Goal: Task Accomplishment & Management: Use online tool/utility

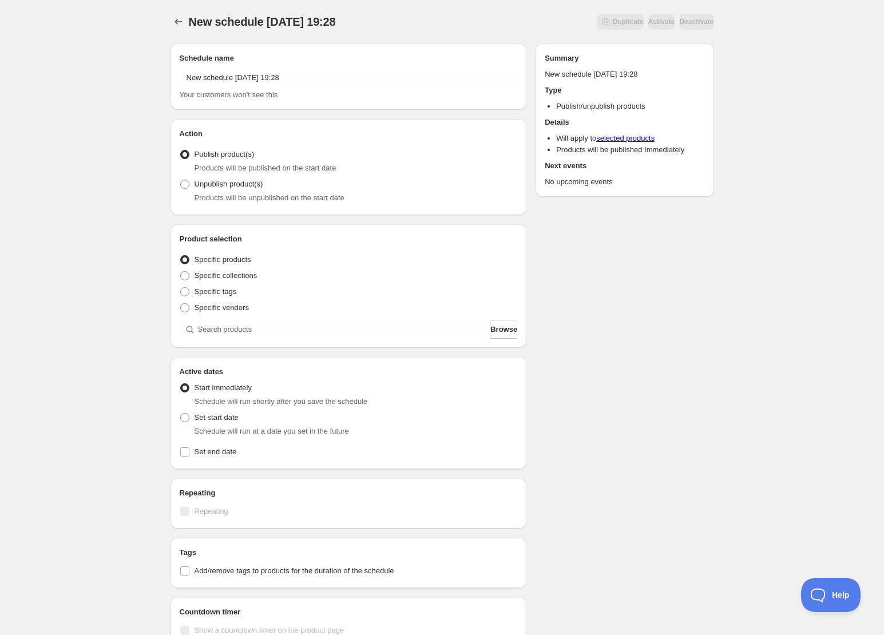
scroll to position [20, 0]
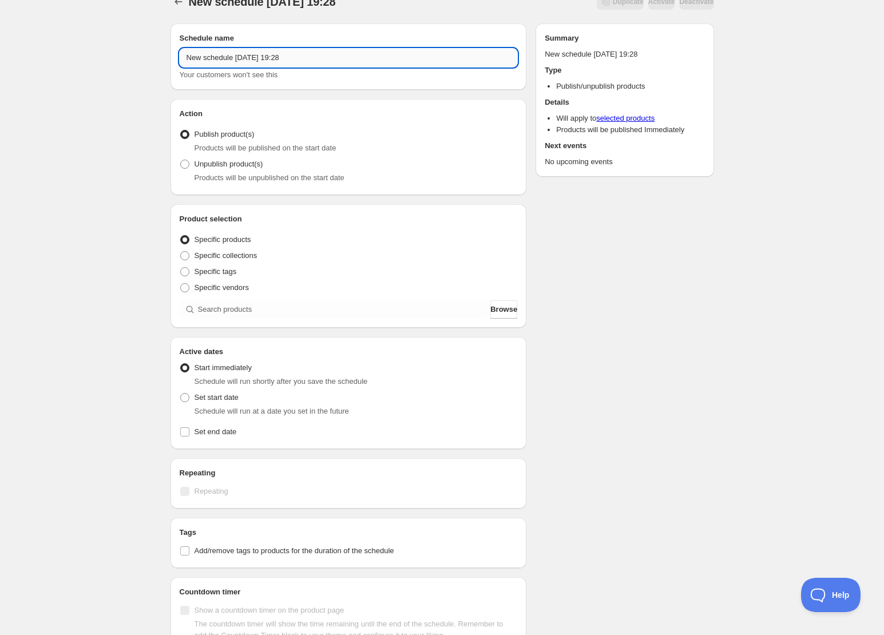
click at [354, 56] on input "New schedule [DATE] 19:28" at bounding box center [349, 58] width 338 height 18
drag, startPoint x: 356, startPoint y: 56, endPoint x: 60, endPoint y: 44, distance: 296.1
click at [47, 42] on div "New schedule [DATE] 19:28. This page is ready New schedule [DATE] 19:28 Duplica…" at bounding box center [442, 416] width 884 height 872
paste input "[URL][DOMAIN_NAME]"
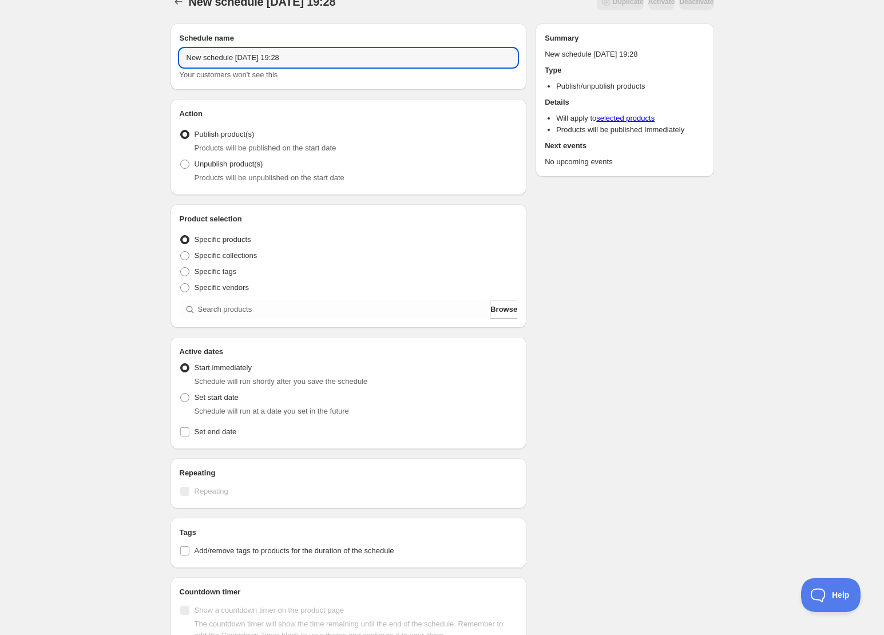
drag, startPoint x: 339, startPoint y: 60, endPoint x: 471, endPoint y: 122, distance: 145.6
click at [172, 53] on div "Schedule name New schedule [DATE] 19:28 Your customers won't see this" at bounding box center [349, 56] width 356 height 66
paste input "麻倉もも PREMIUM SYMPHONIC CONCERT キャラファイングラフ"
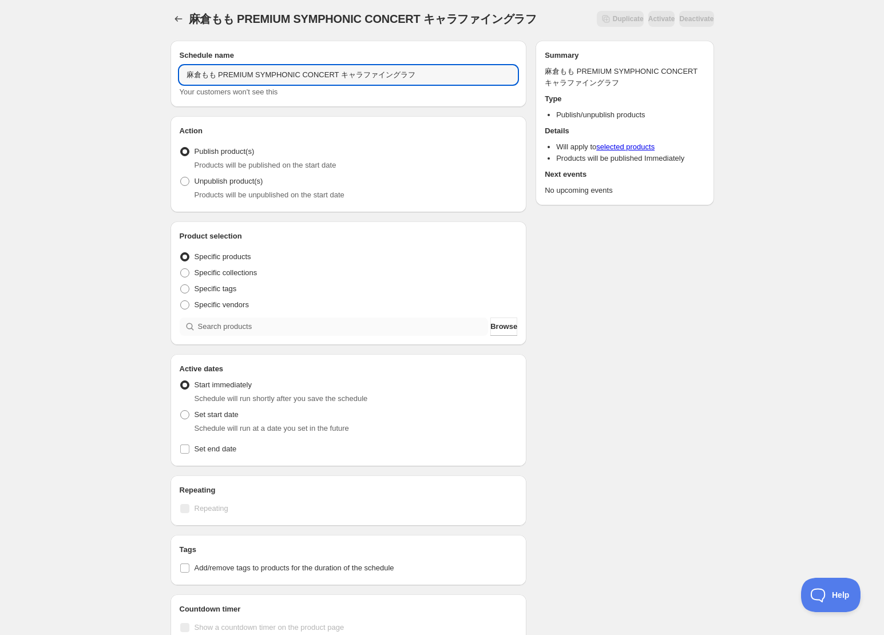
type input "麻倉もも PREMIUM SYMPHONIC CONCERT キャラファイングラフ"
click at [238, 322] on input "search" at bounding box center [343, 327] width 291 height 18
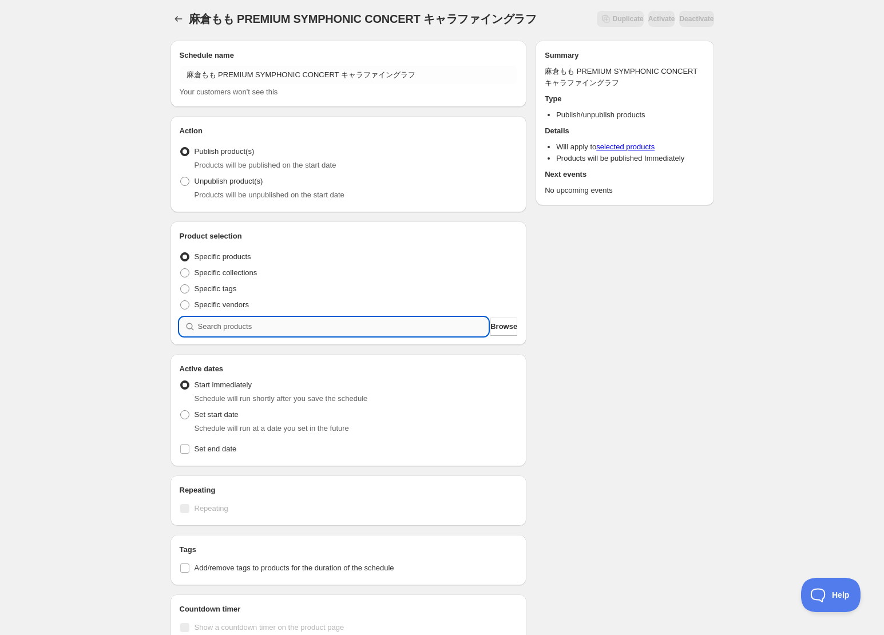
scroll to position [1, 0]
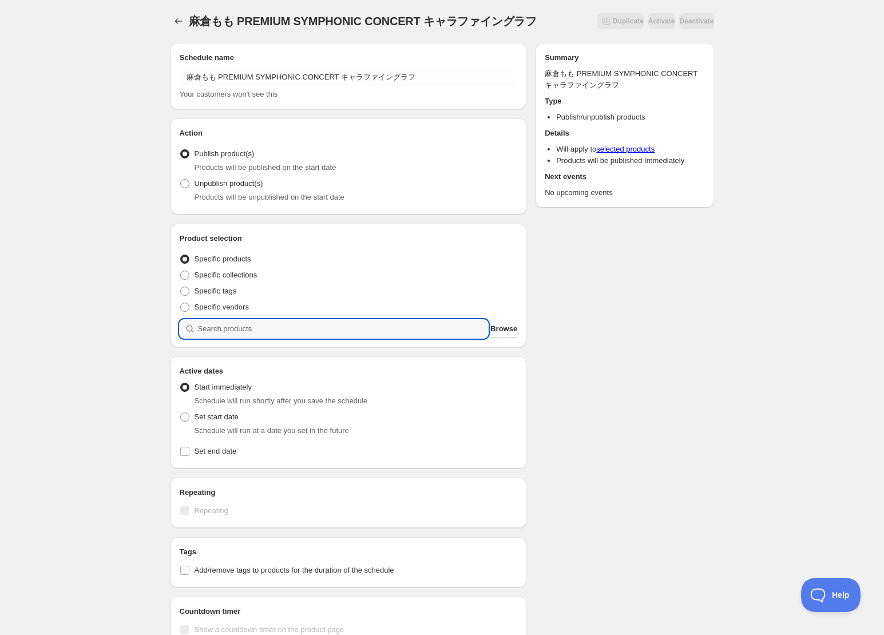
paste input "麻倉もも PREMIUM SYMPHONIC CONCERT キャラファイングラフ"
type input "麻倉もも PREMIUM SYMPHONIC CONCERT キャラファイングラフ"
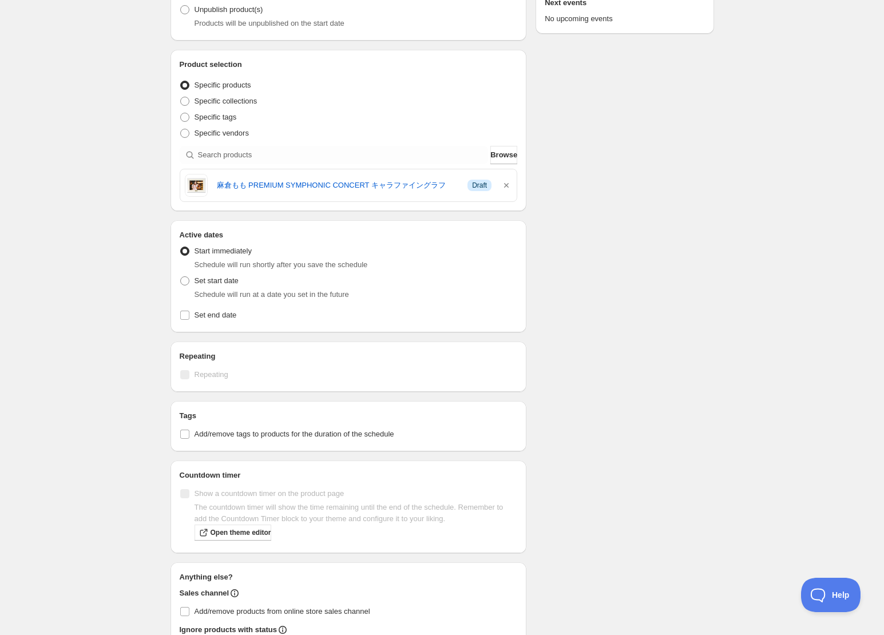
scroll to position [173, 0]
click at [208, 283] on span "Set start date" at bounding box center [217, 282] width 44 height 9
click at [181, 279] on input "Set start date" at bounding box center [180, 278] width 1 height 1
radio input "true"
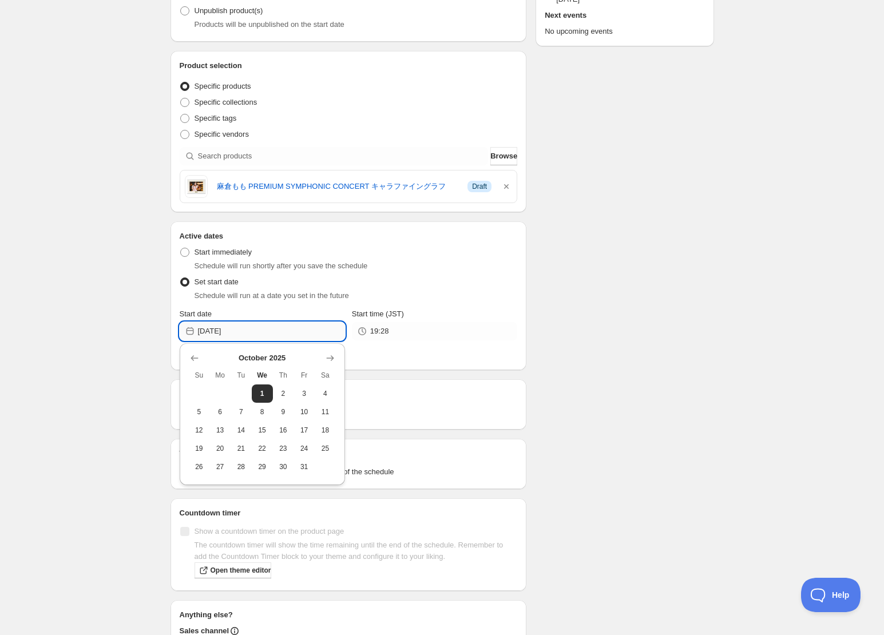
click at [265, 335] on input "[DATE]" at bounding box center [271, 331] width 147 height 18
click at [227, 418] on button "6" at bounding box center [219, 412] width 21 height 18
type input "[DATE]"
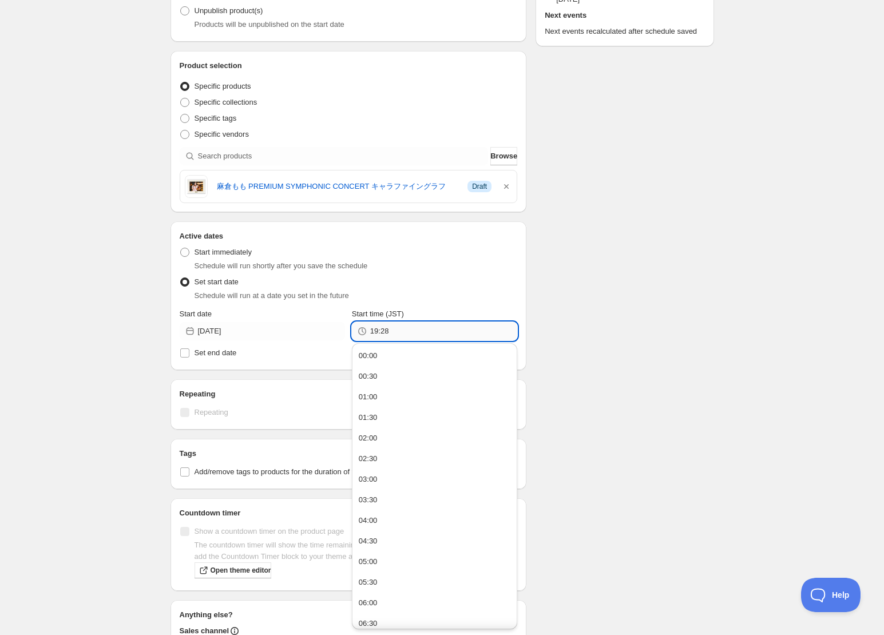
click at [430, 334] on input "19:28" at bounding box center [443, 331] width 147 height 18
click at [363, 438] on div "18:00" at bounding box center [368, 440] width 19 height 11
type input "18:00"
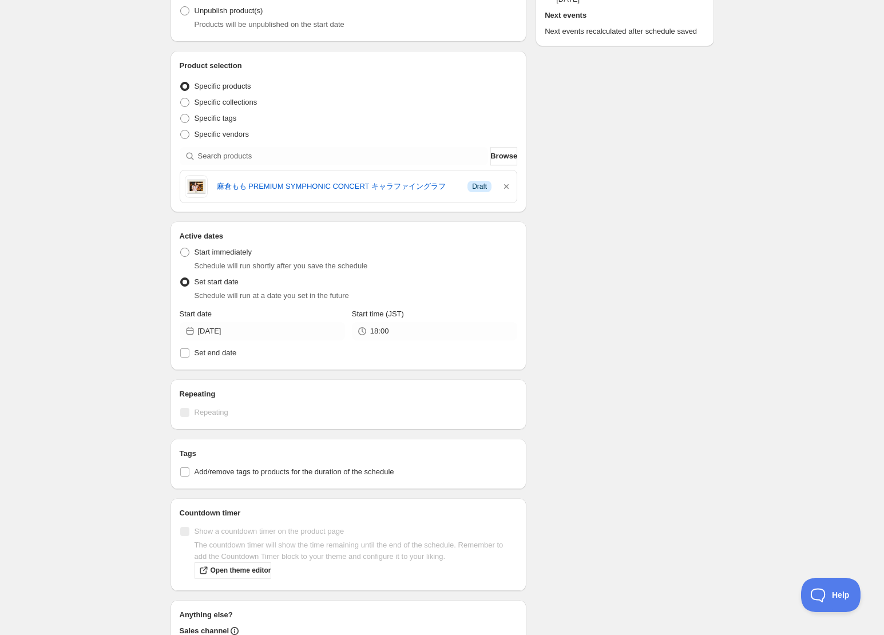
drag, startPoint x: 684, startPoint y: 446, endPoint x: 673, endPoint y: 444, distance: 10.4
click at [684, 446] on div "Schedule name [PERSON_NAME] PREMIUM SYMPHONIC CONCERT キャラファイングラフ Your customers…" at bounding box center [437, 305] width 553 height 889
click at [239, 356] on label "Set end date" at bounding box center [349, 353] width 338 height 16
click at [189, 356] on input "Set end date" at bounding box center [184, 352] width 9 height 9
checkbox input "true"
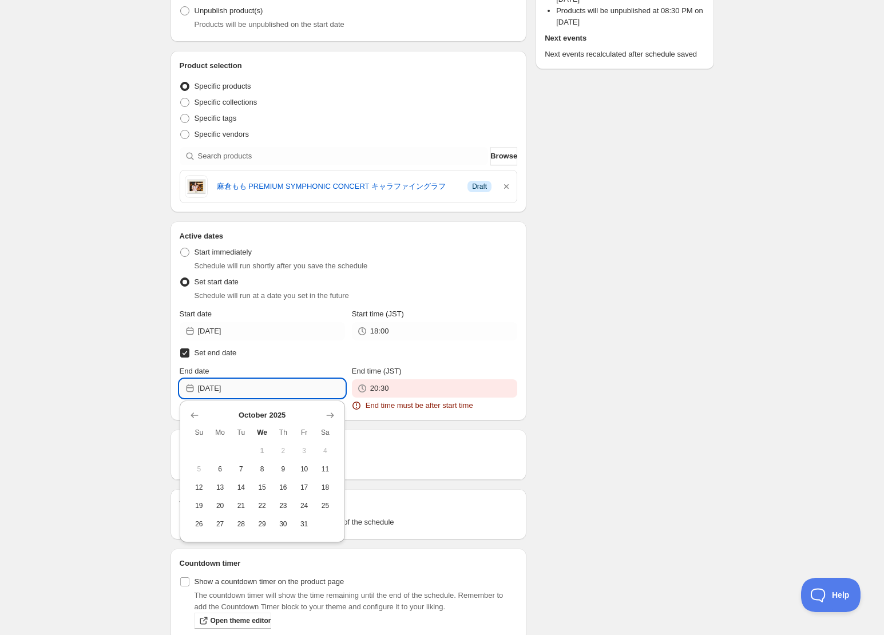
click at [282, 391] on input "[DATE]" at bounding box center [271, 388] width 147 height 18
click at [303, 508] on span "24" at bounding box center [304, 505] width 12 height 9
type input "[DATE]"
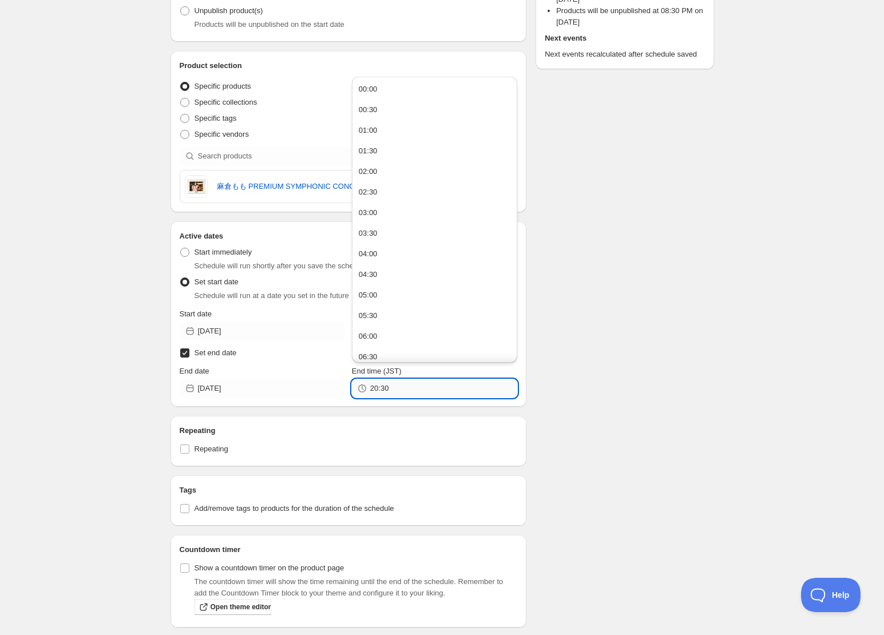
click at [404, 390] on input "20:30" at bounding box center [443, 388] width 147 height 18
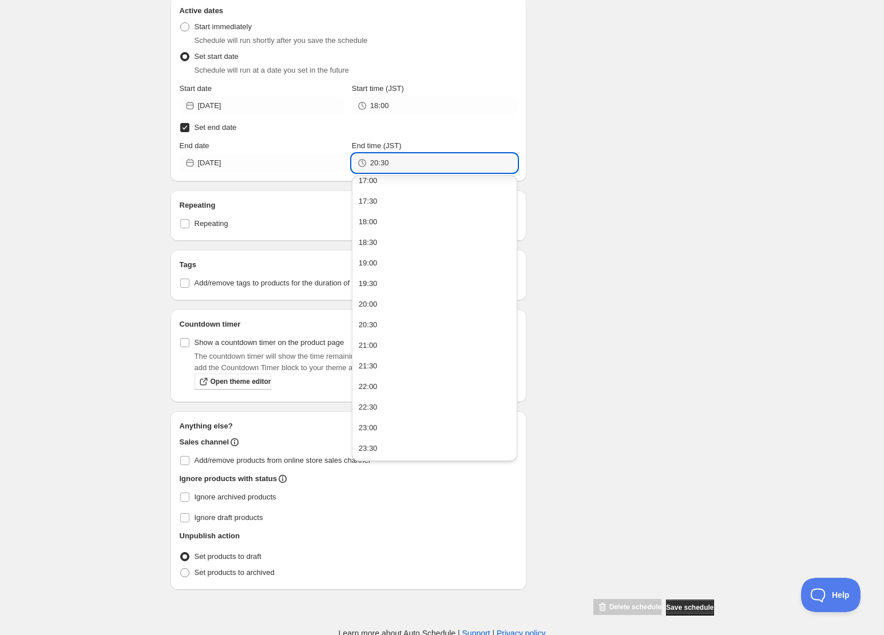
scroll to position [402, 0]
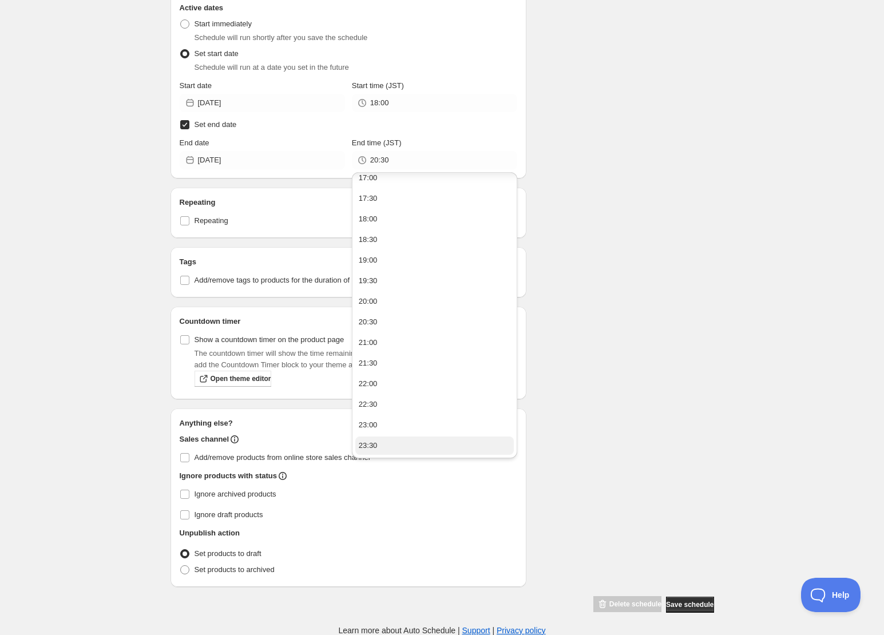
click at [387, 440] on button "23:30" at bounding box center [434, 446] width 158 height 18
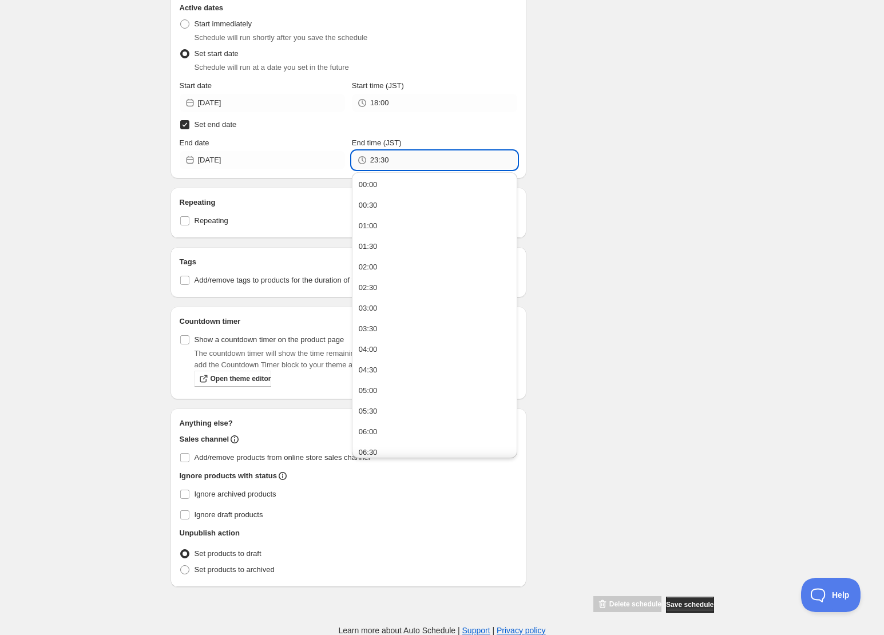
click at [424, 164] on input "23:30" at bounding box center [443, 160] width 147 height 18
type input "23:59"
click at [716, 233] on div "[PERSON_NAME] PREMIUM SYMPHONIC CONCERT キャラファイングラフ. This page is ready 麻倉もも PRE…" at bounding box center [442, 105] width 571 height 1015
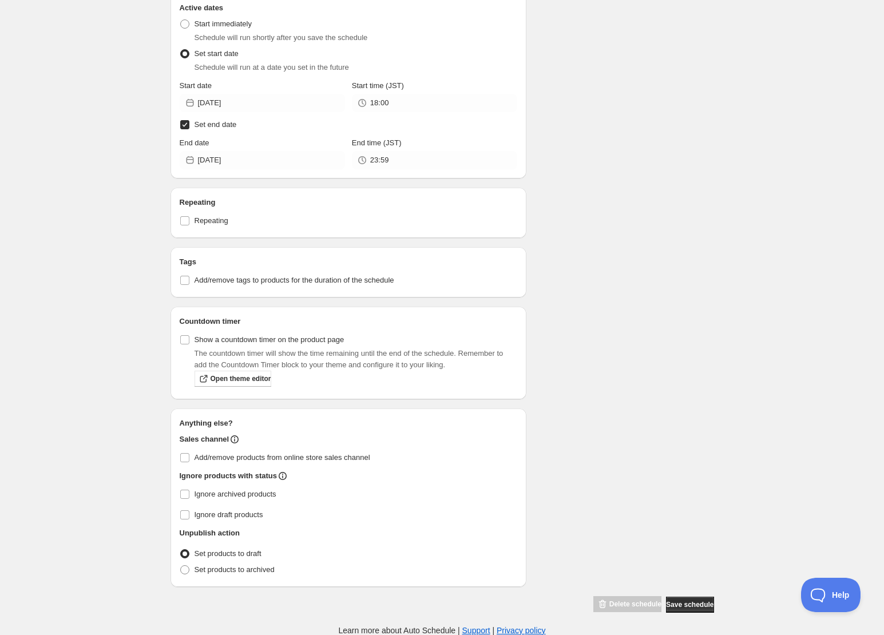
drag, startPoint x: 187, startPoint y: 493, endPoint x: 185, endPoint y: 503, distance: 9.8
click at [187, 493] on input "Ignore archived products" at bounding box center [184, 494] width 9 height 9
checkbox input "true"
click at [187, 517] on input "Ignore draft products" at bounding box center [184, 514] width 9 height 9
checkbox input "true"
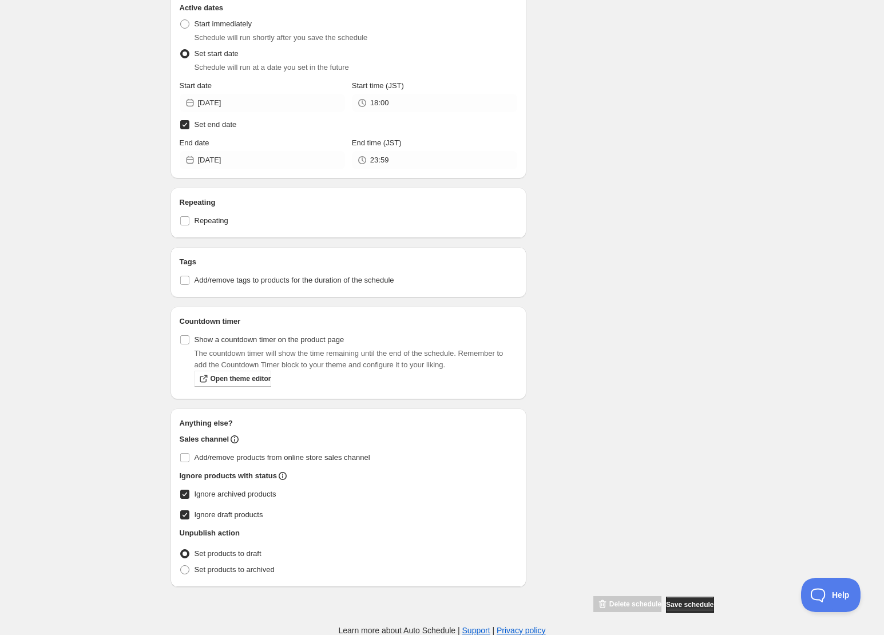
click at [565, 512] on div "Schedule name [PERSON_NAME] PREMIUM SYMPHONIC CONCERT キャラファイングラフ Your customers…" at bounding box center [437, 123] width 553 height 981
drag, startPoint x: 679, startPoint y: 604, endPoint x: 320, endPoint y: 287, distance: 478.7
click at [320, 287] on div "Schedule name [PERSON_NAME] PREMIUM SYMPHONIC CONCERT キャラファイングラフ Your customers…" at bounding box center [437, 123] width 553 height 981
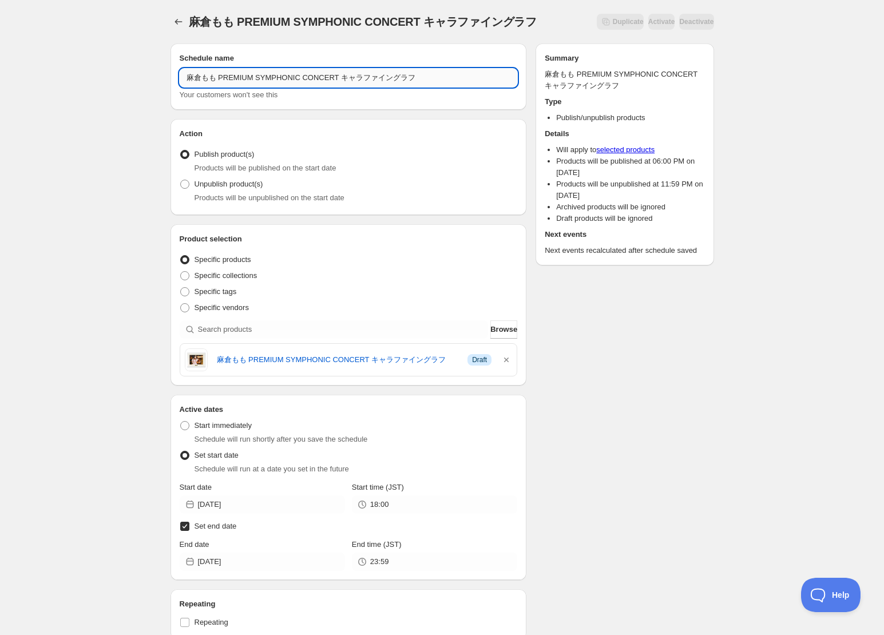
click at [445, 76] on input "麻倉もも PREMIUM SYMPHONIC CONCERT キャラファイングラフ" at bounding box center [349, 78] width 338 height 18
type input "麻倉もも PREMIUM SYMPHONIC CONCERT キャラファイングラフ"
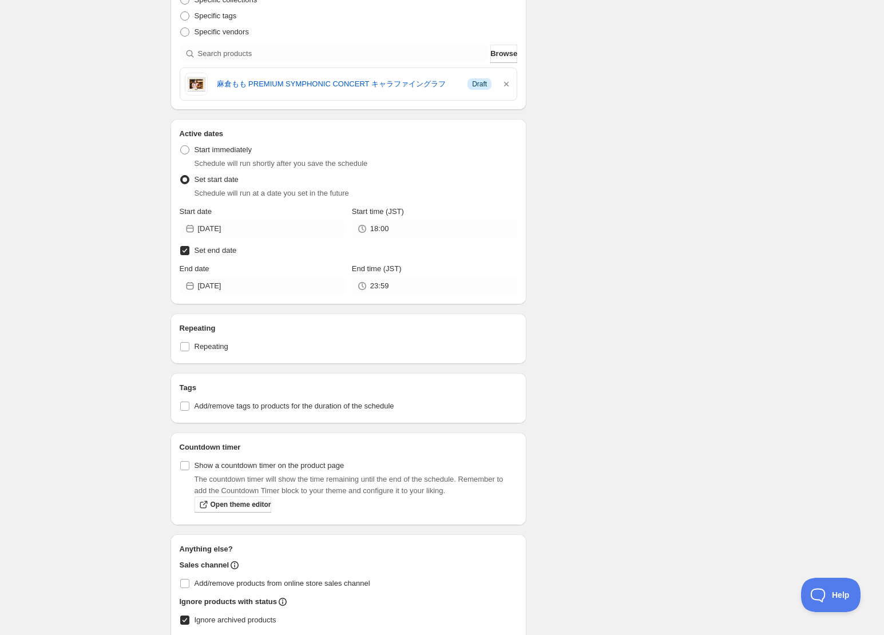
scroll to position [402, 0]
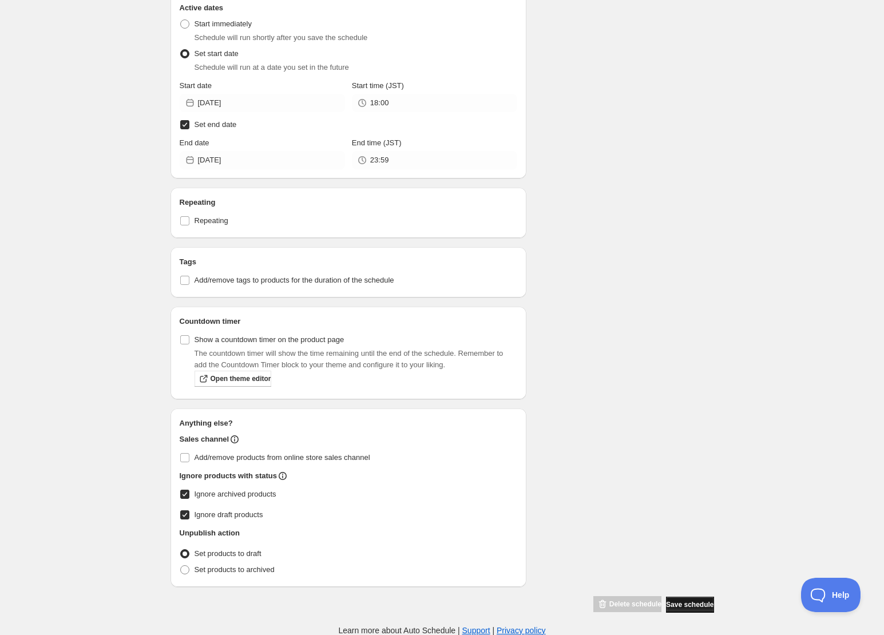
click at [681, 604] on span "Save schedule" at bounding box center [689, 604] width 47 height 9
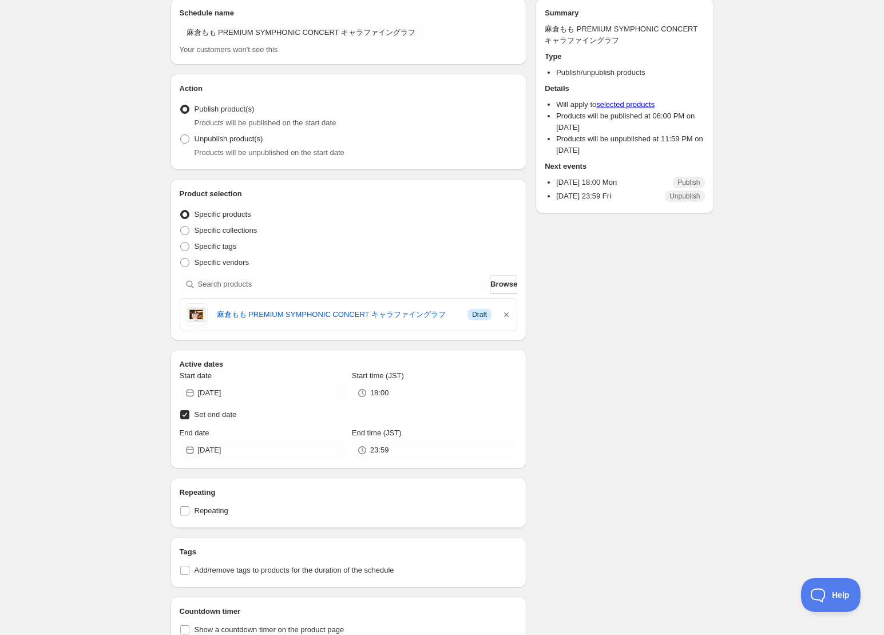
scroll to position [46, 0]
click at [740, 150] on div "[PERSON_NAME] PREMIUM SYMPHONIC CONCERT キャラファイングラフ. This page is ready 麻倉もも PRE…" at bounding box center [442, 440] width 884 height 972
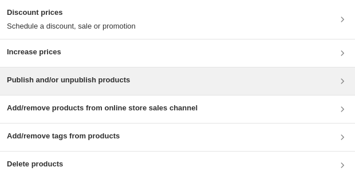
click at [224, 82] on div "Publish and/or unpublish products" at bounding box center [177, 81] width 341 height 14
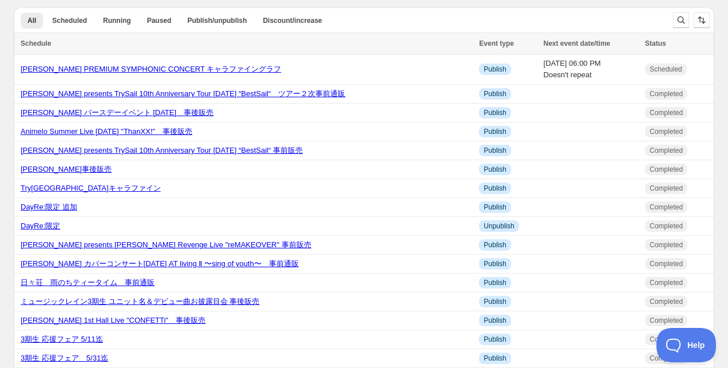
scroll to position [12, 0]
